Goal: Information Seeking & Learning: Learn about a topic

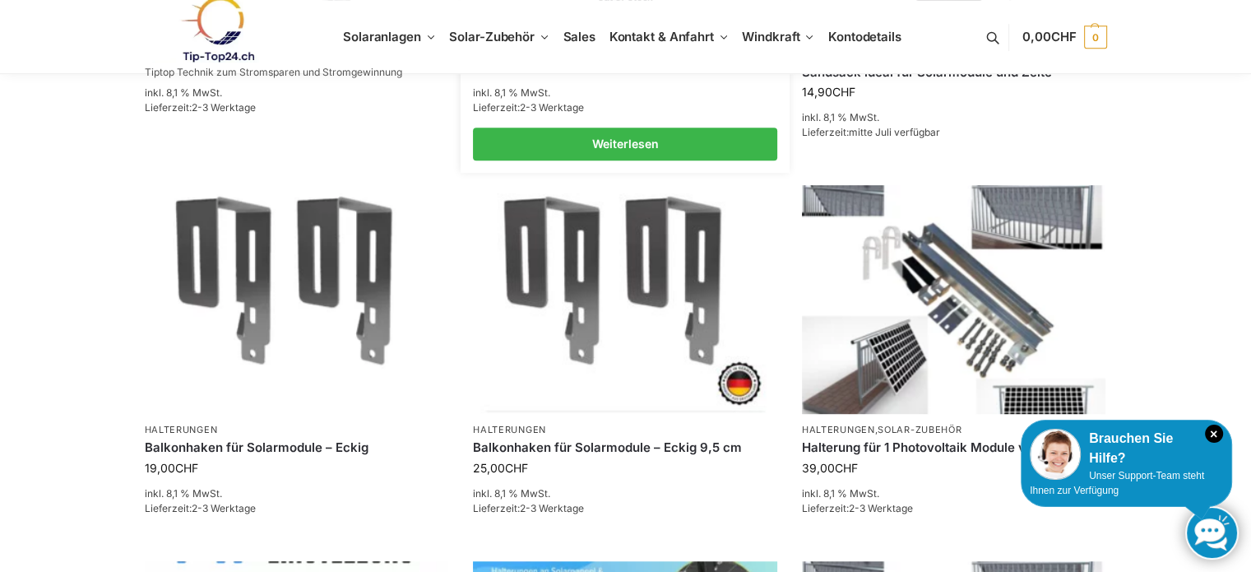
scroll to position [905, 0]
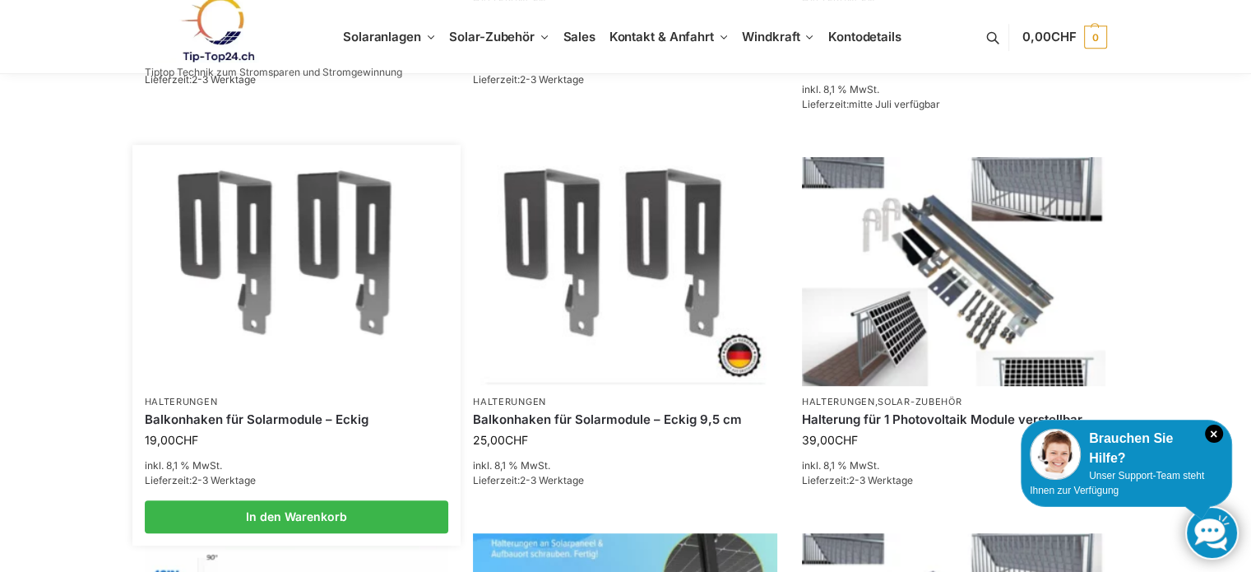
click at [261, 257] on img at bounding box center [296, 272] width 299 height 224
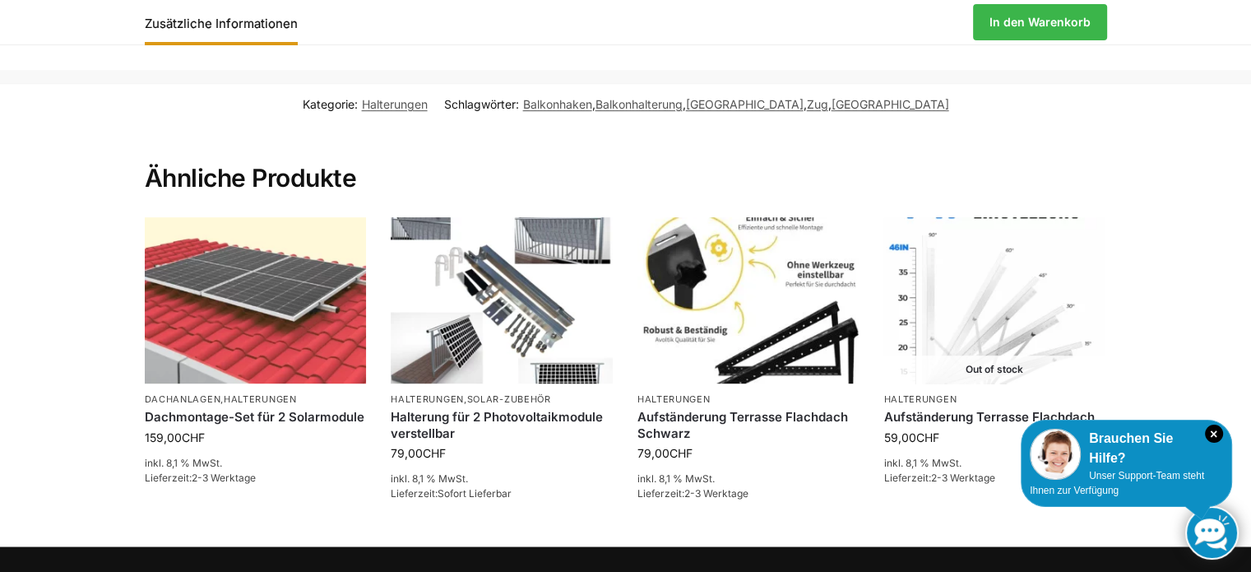
scroll to position [905, 0]
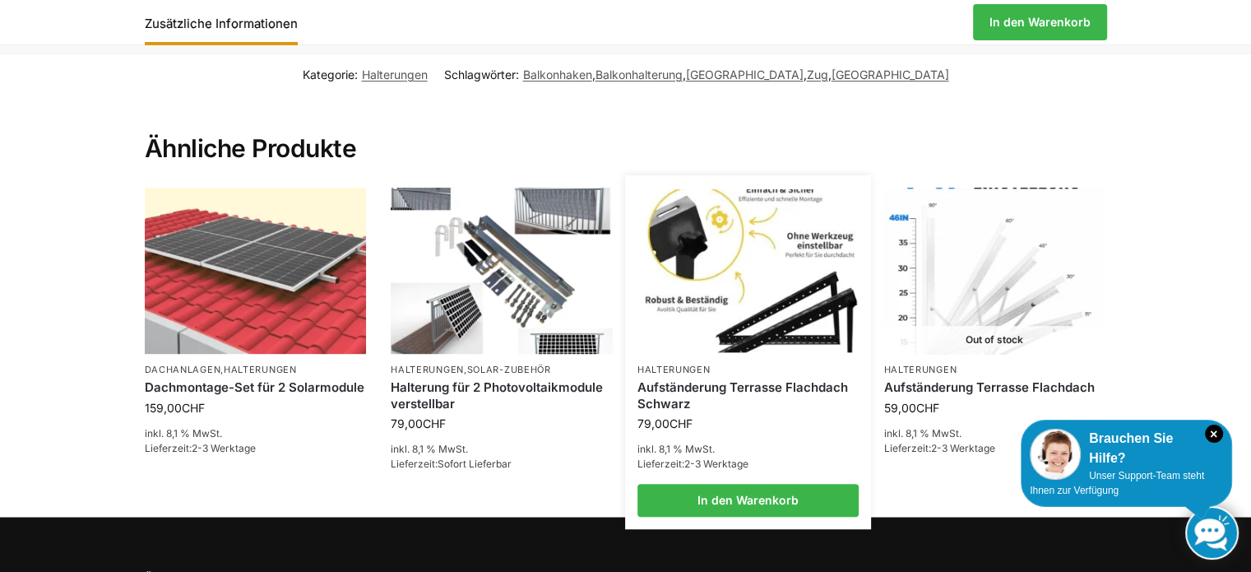
click at [738, 327] on img at bounding box center [748, 271] width 218 height 164
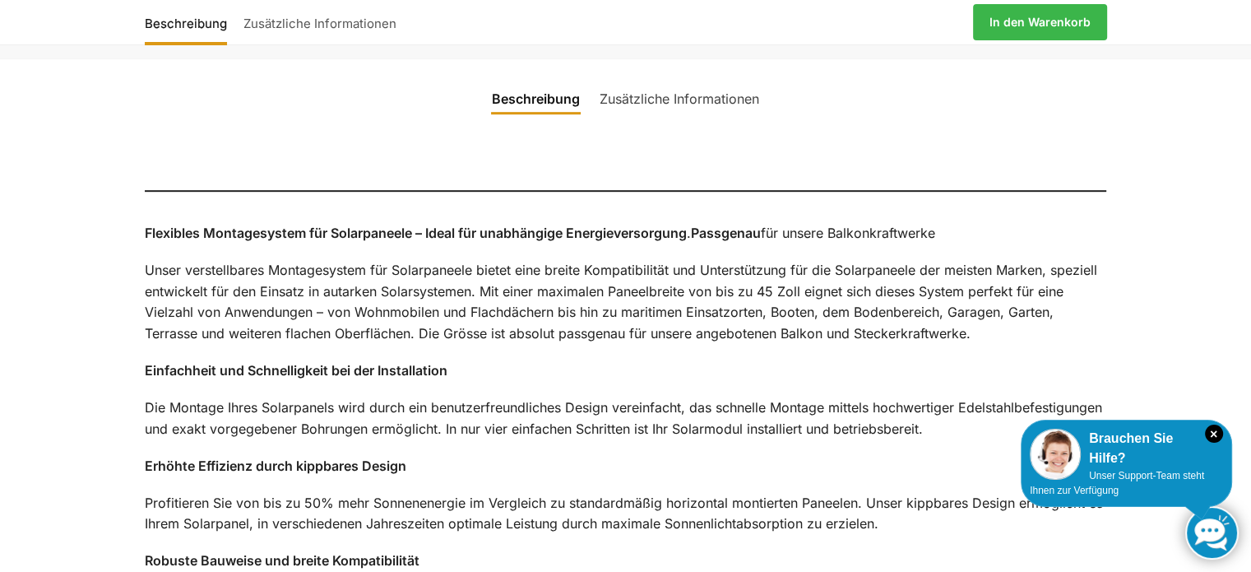
scroll to position [823, 0]
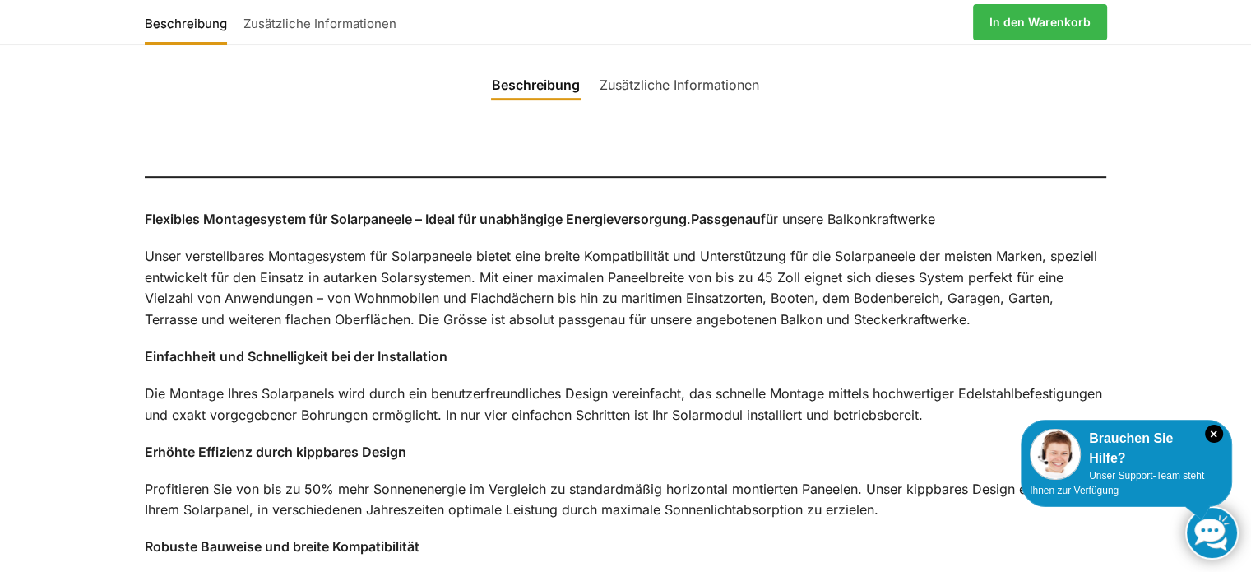
click at [670, 103] on link "Zusätzliche Informationen" at bounding box center [679, 84] width 179 height 39
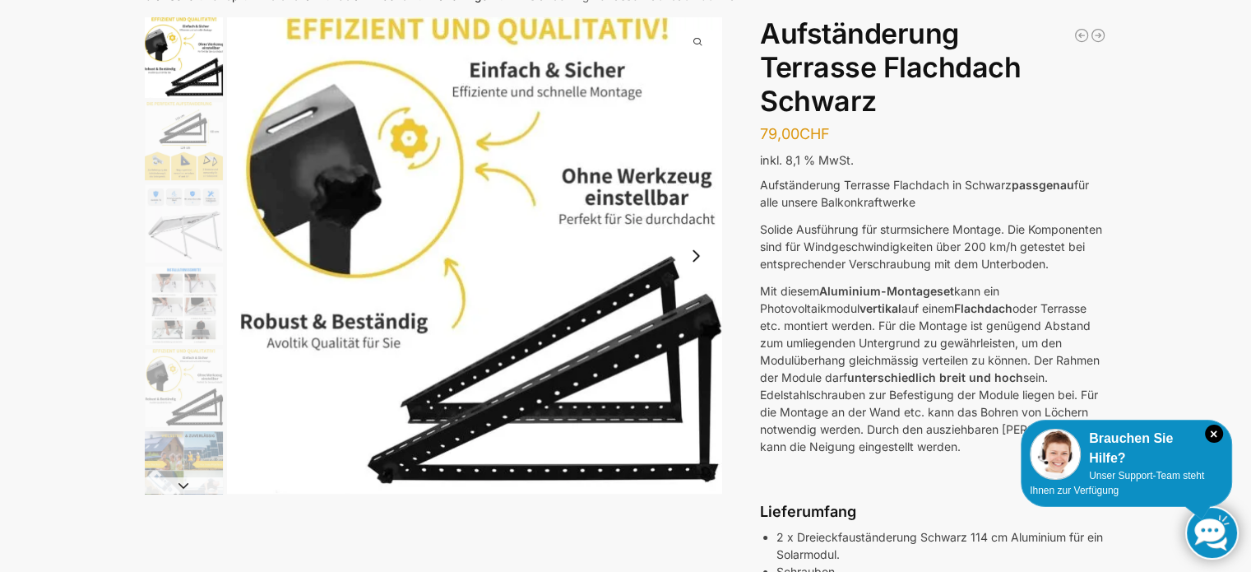
scroll to position [82, 0]
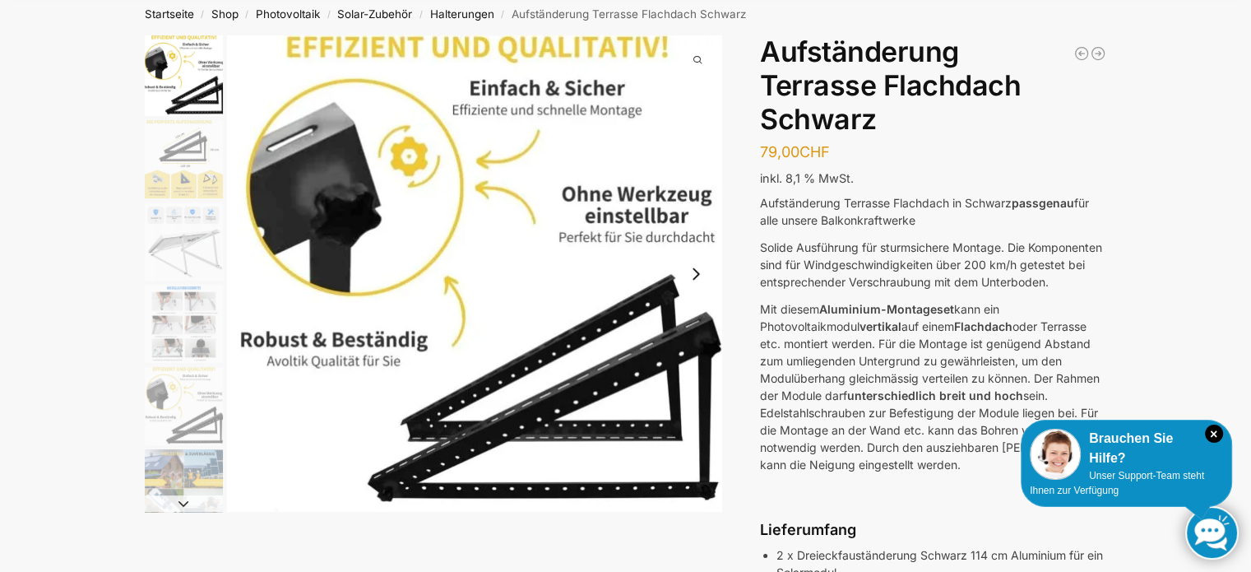
click at [187, 239] on img "3 / 6" at bounding box center [184, 241] width 78 height 78
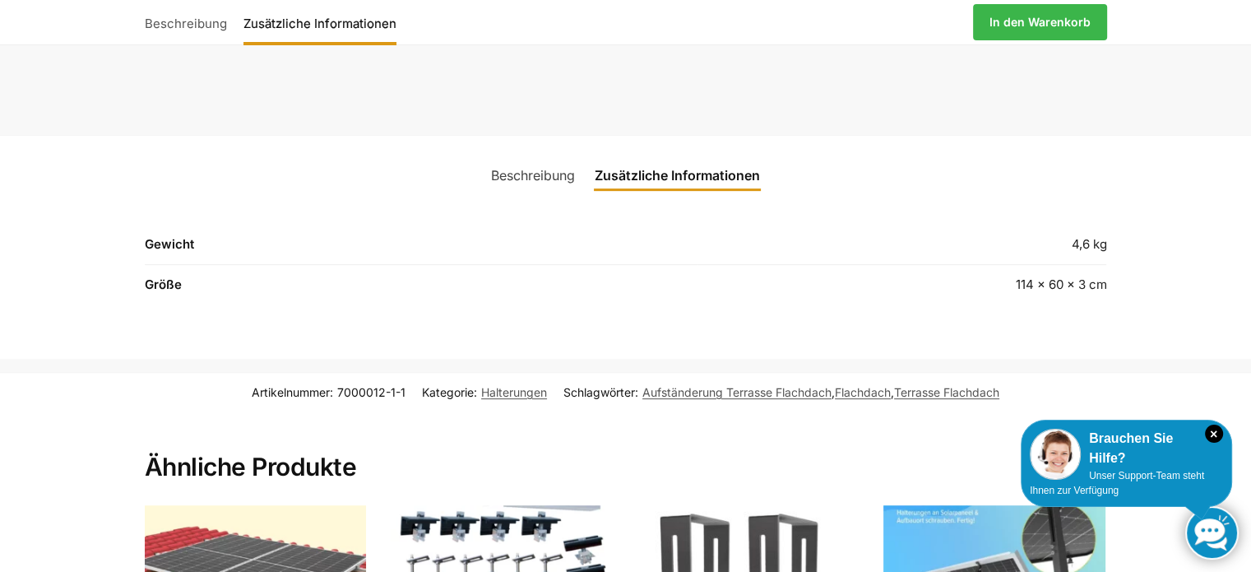
scroll to position [740, 0]
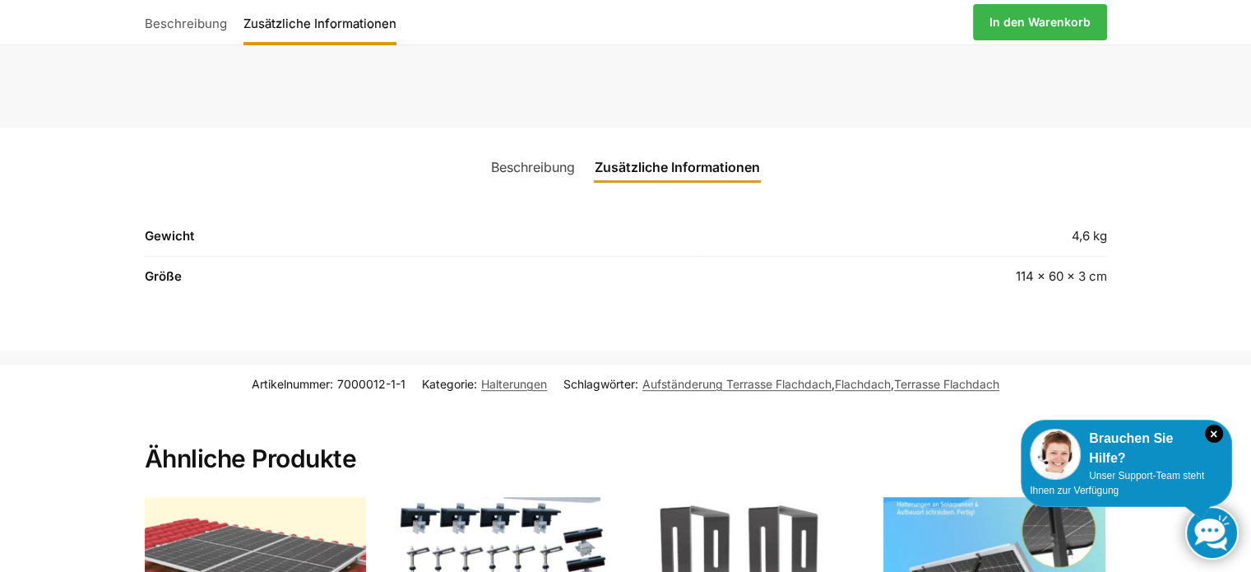
click at [523, 187] on link "Beschreibung" at bounding box center [533, 166] width 104 height 39
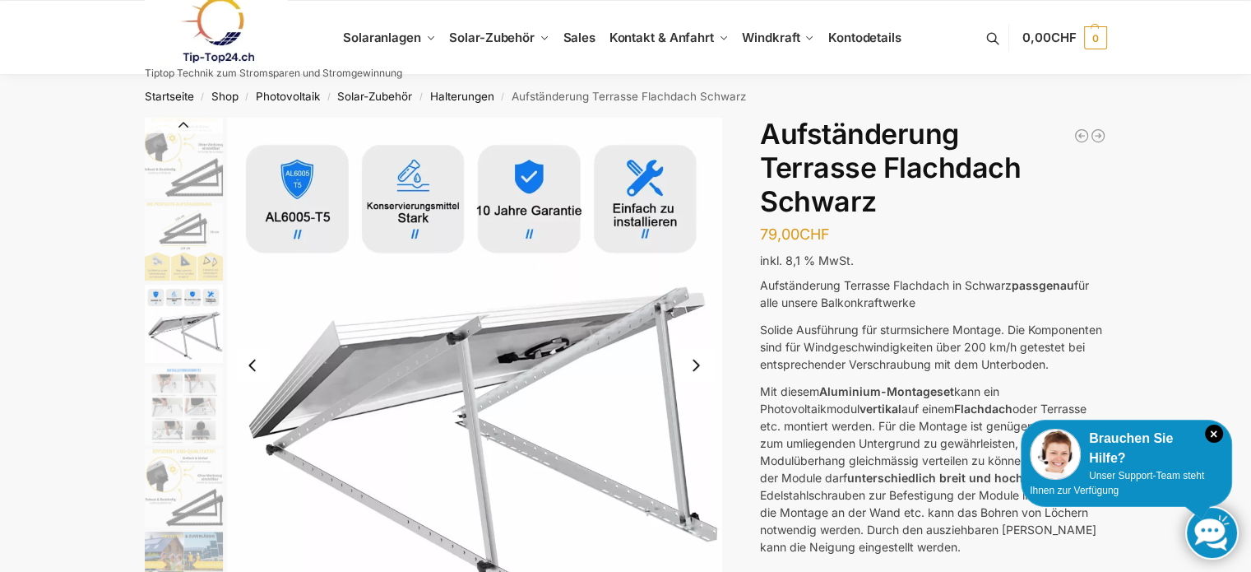
scroll to position [0, 0]
click at [1208, 534] on link at bounding box center [1211, 532] width 53 height 53
